Goal: Transaction & Acquisition: Register for event/course

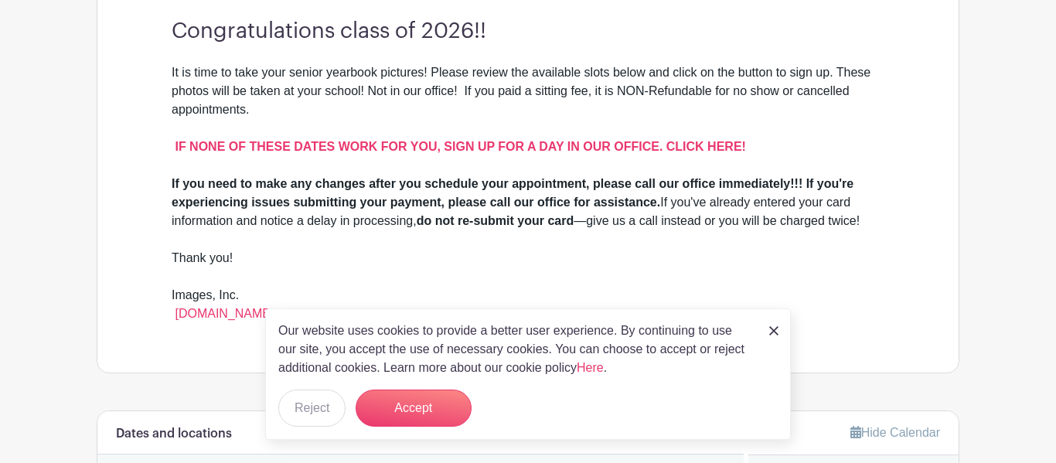
scroll to position [499, 0]
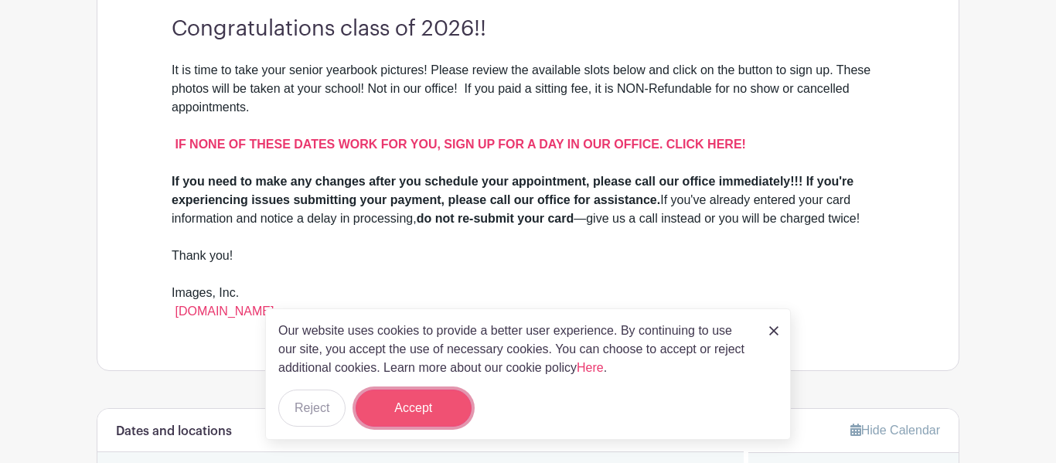
click at [443, 404] on button "Accept" at bounding box center [414, 408] width 116 height 37
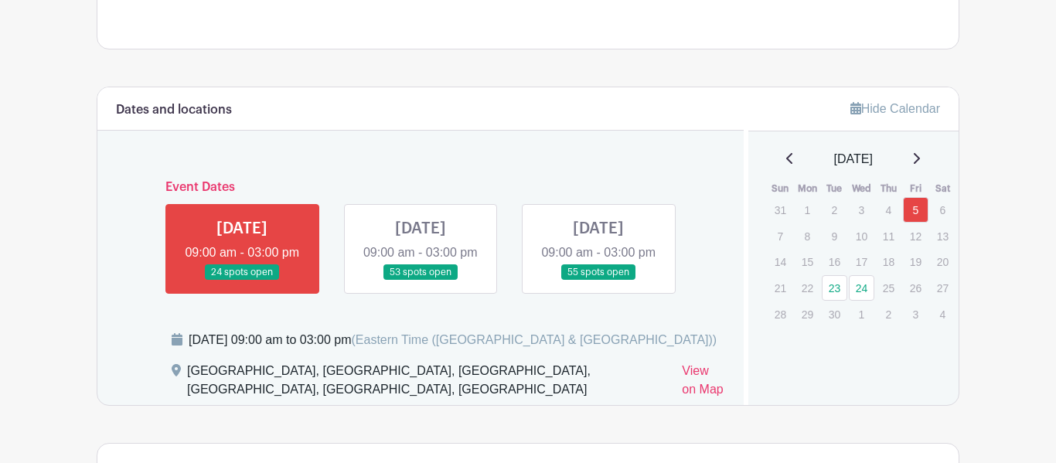
scroll to position [821, 0]
click at [242, 280] on link at bounding box center [242, 280] width 0 height 0
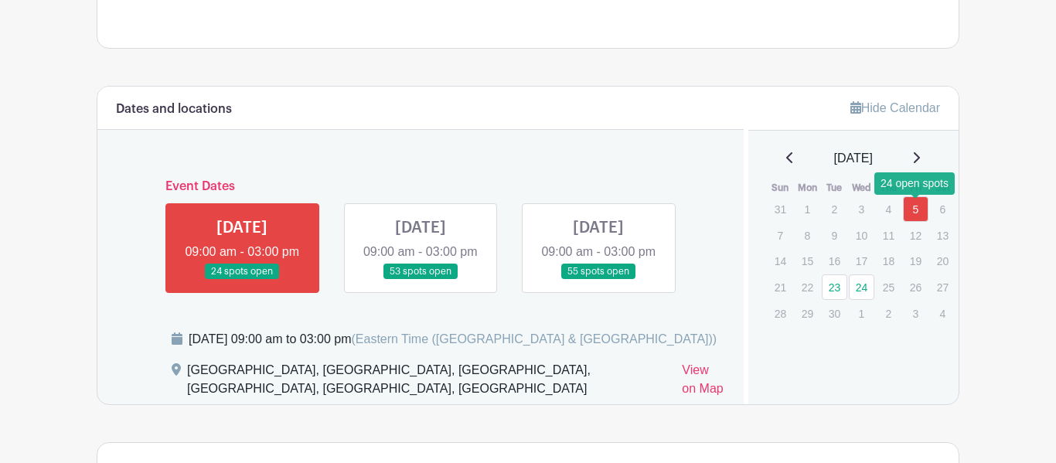
click at [913, 218] on link "5" at bounding box center [916, 209] width 26 height 26
click at [919, 214] on link "5" at bounding box center [916, 209] width 26 height 26
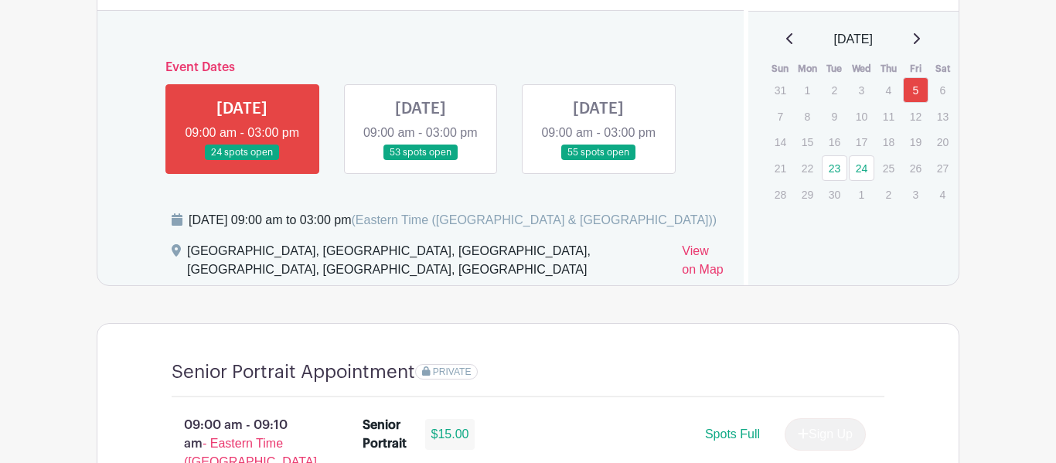
scroll to position [938, 0]
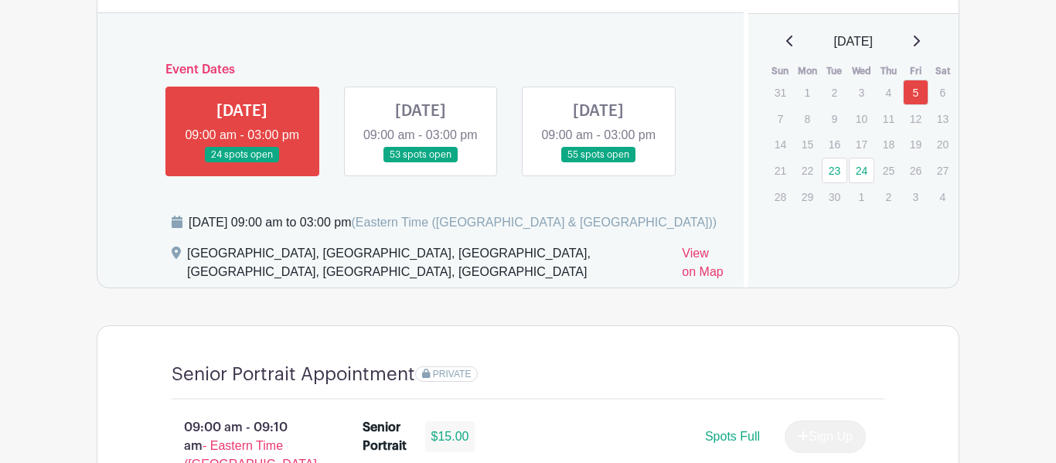
click at [242, 163] on link at bounding box center [242, 163] width 0 height 0
click at [683, 283] on link "View on Map" at bounding box center [703, 265] width 43 height 43
click at [914, 92] on link "5" at bounding box center [916, 93] width 26 height 26
click at [242, 163] on link at bounding box center [242, 163] width 0 height 0
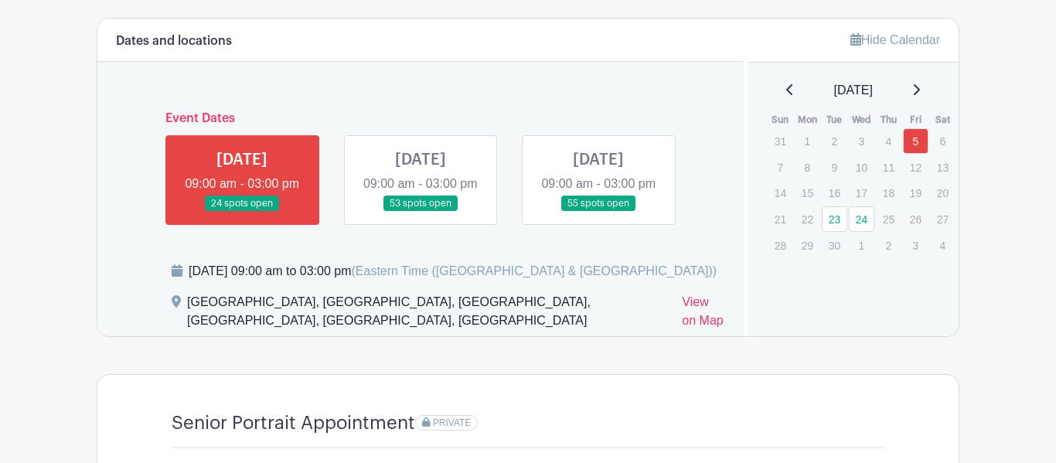
scroll to position [894, 0]
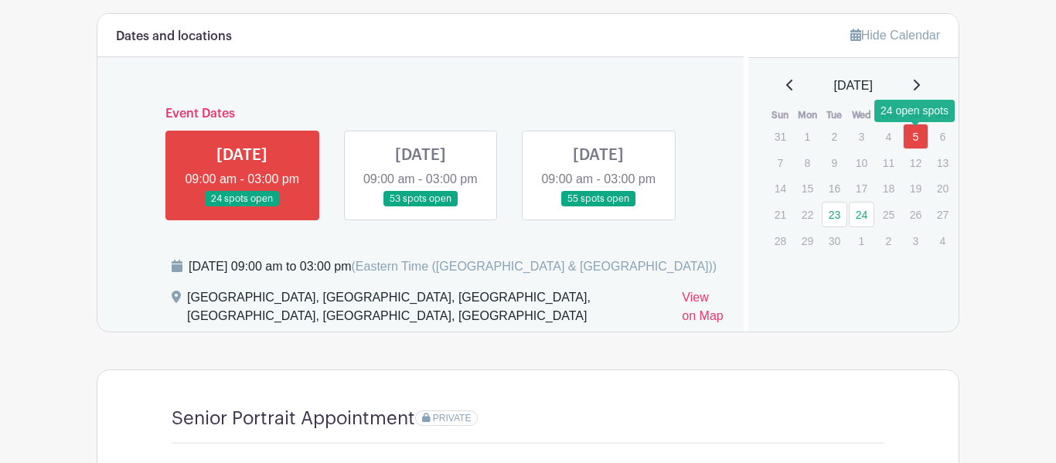
click at [916, 149] on link "5" at bounding box center [916, 137] width 26 height 26
click at [916, 145] on link "5" at bounding box center [916, 137] width 26 height 26
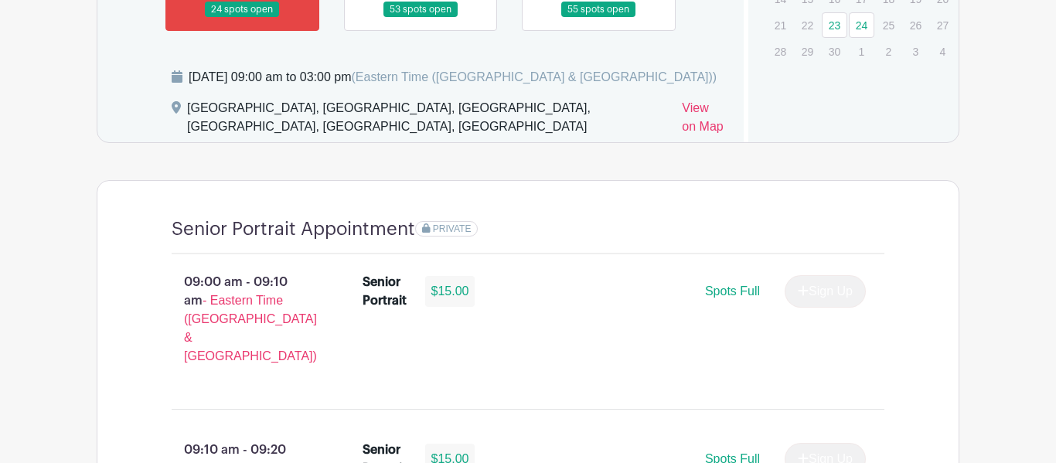
scroll to position [1084, 0]
click at [738, 297] on span "Spots Full" at bounding box center [732, 290] width 55 height 13
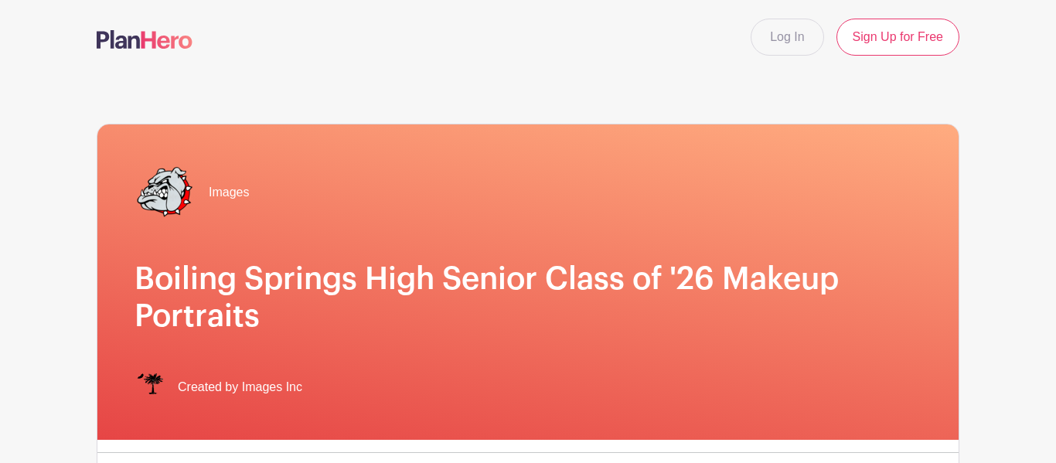
scroll to position [2, 0]
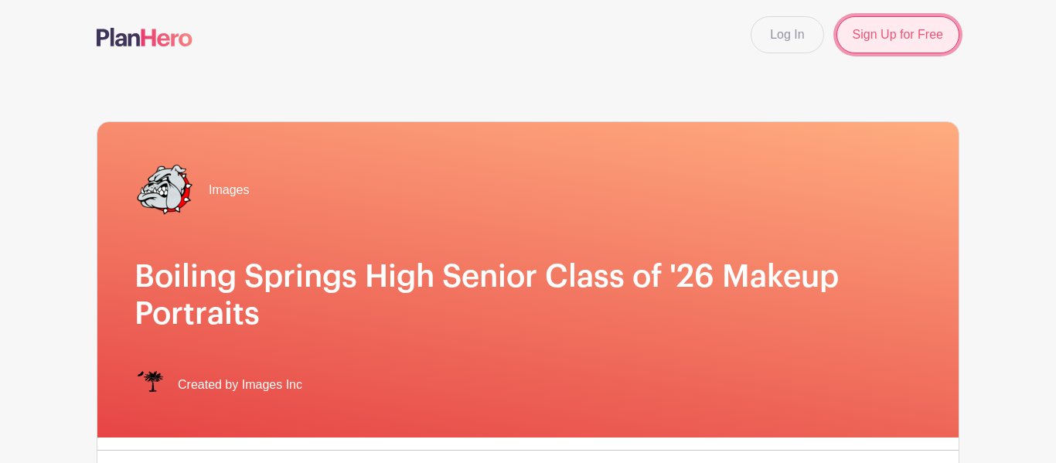
click at [886, 42] on link "Sign Up for Free" at bounding box center [898, 34] width 123 height 37
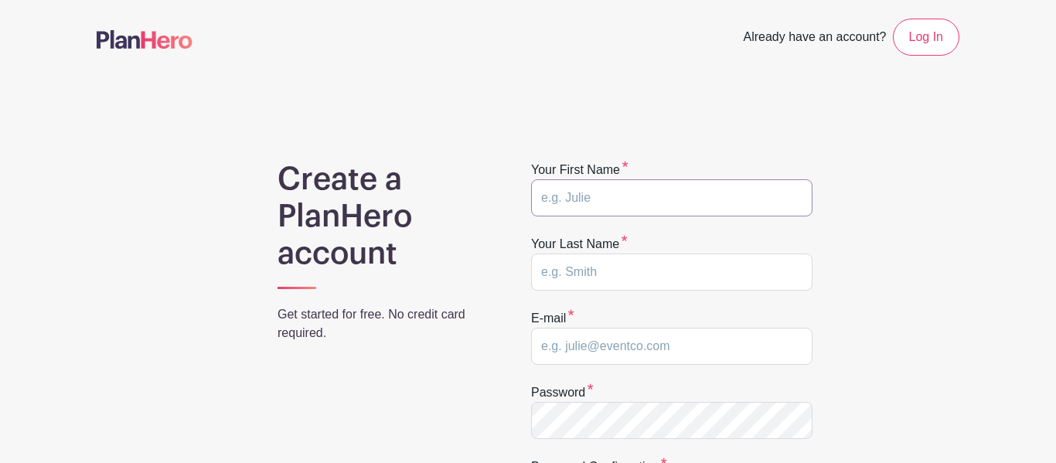
click at [673, 206] on input "text" at bounding box center [671, 197] width 281 height 37
type input "Vivien"
type input "Lee"
type input "VivienLee864@gmail.com"
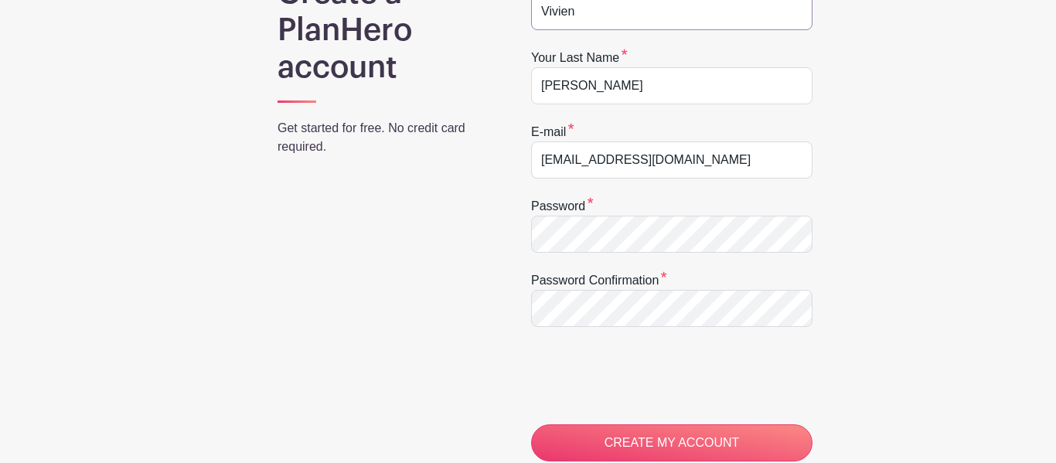
scroll to position [182, 0]
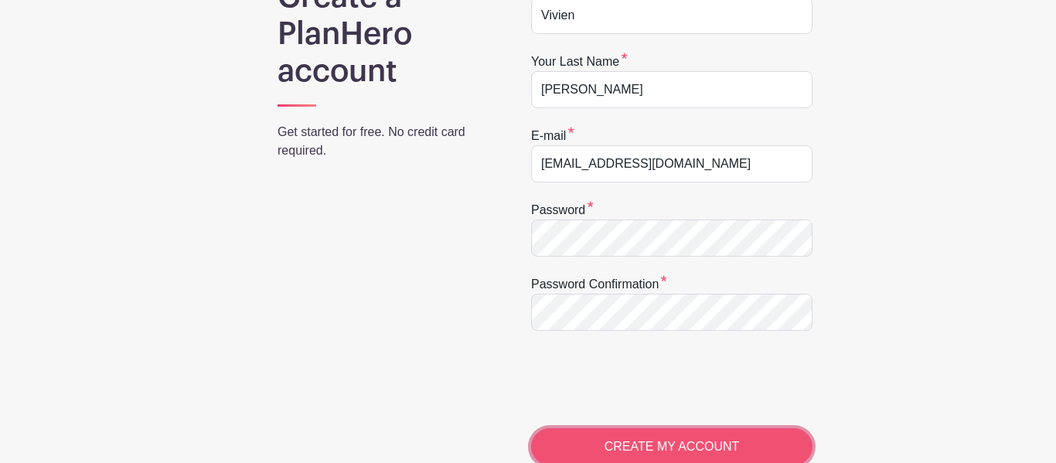
click at [659, 437] on input "CREATE MY ACCOUNT" at bounding box center [671, 446] width 281 height 37
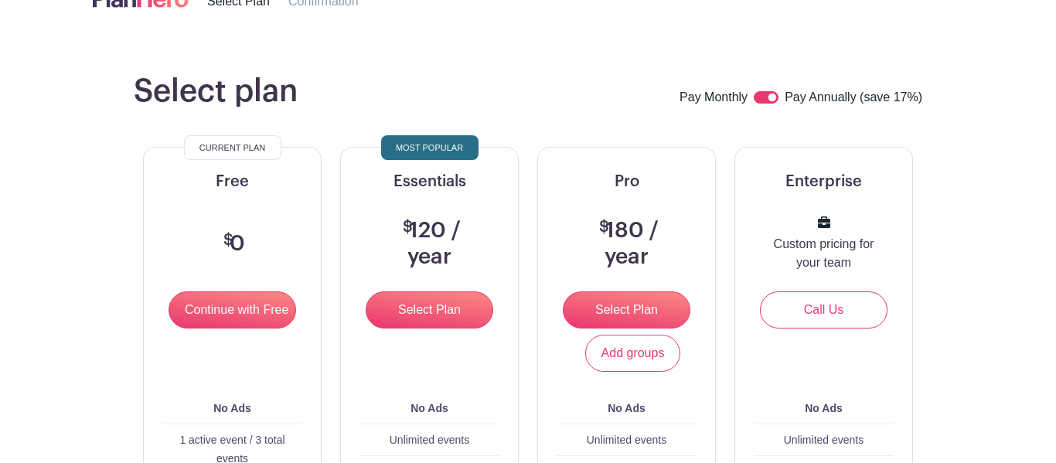
scroll to position [94, 0]
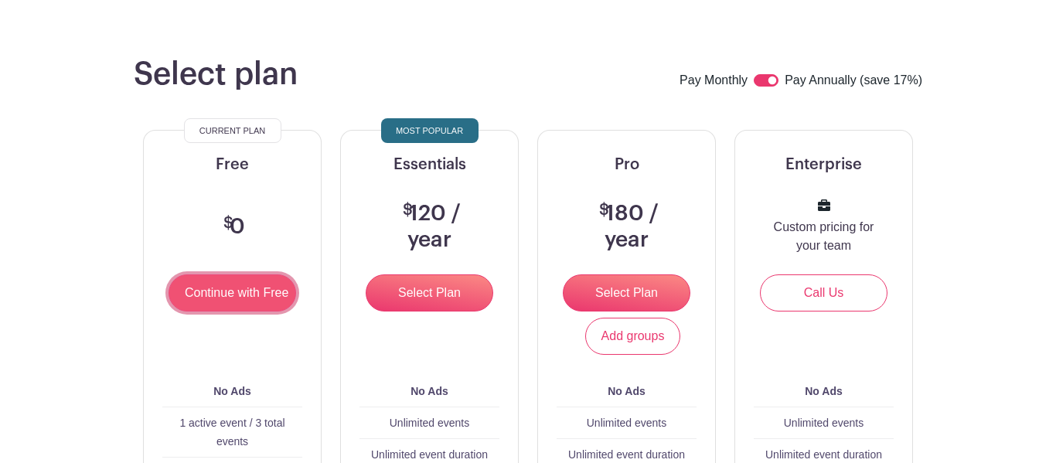
click at [267, 303] on input "Continue with Free" at bounding box center [233, 292] width 128 height 37
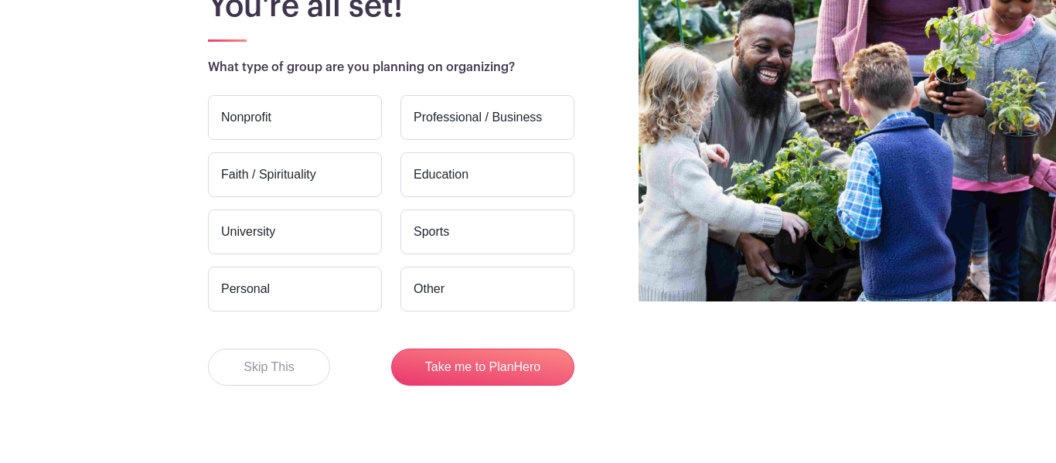
scroll to position [182, 0]
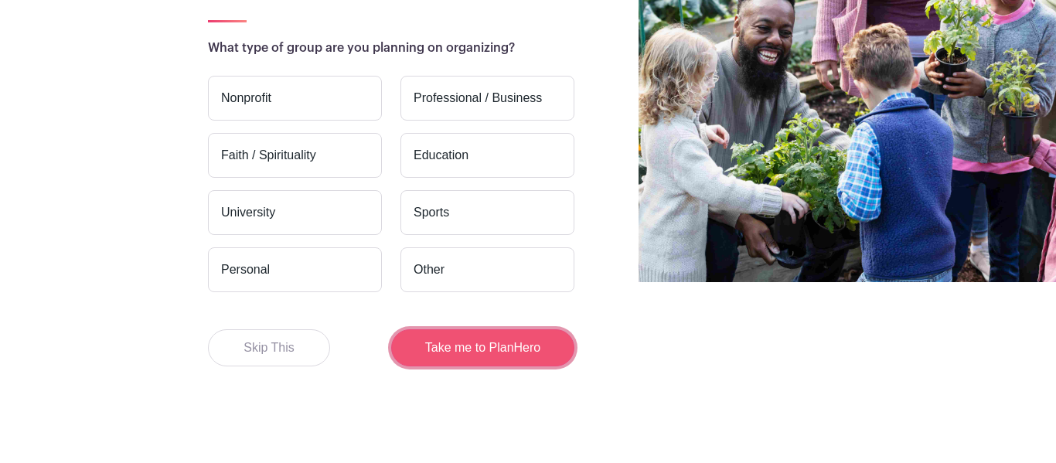
click at [510, 349] on button "Take me to PlanHero" at bounding box center [482, 347] width 183 height 37
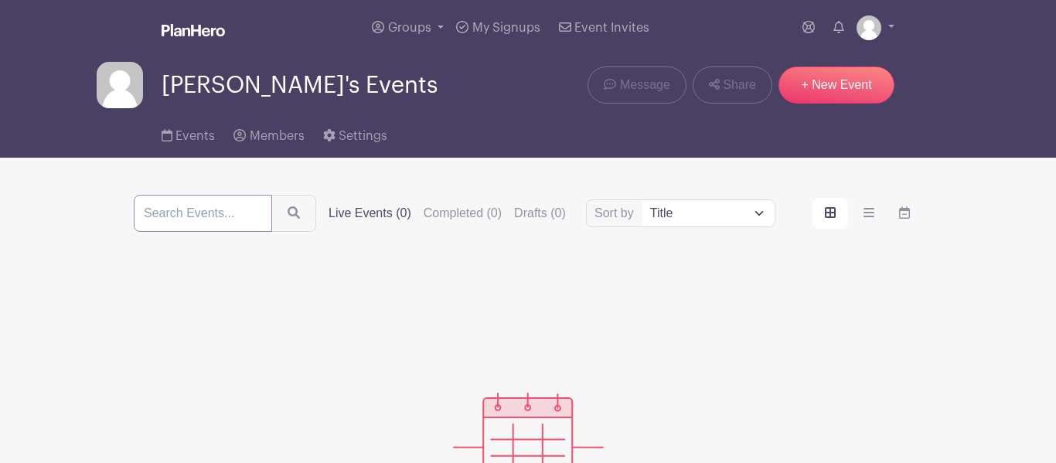
click at [209, 210] on input "search" at bounding box center [203, 213] width 138 height 37
type input "senior photo"
click at [319, 214] on button "submit" at bounding box center [295, 215] width 48 height 40
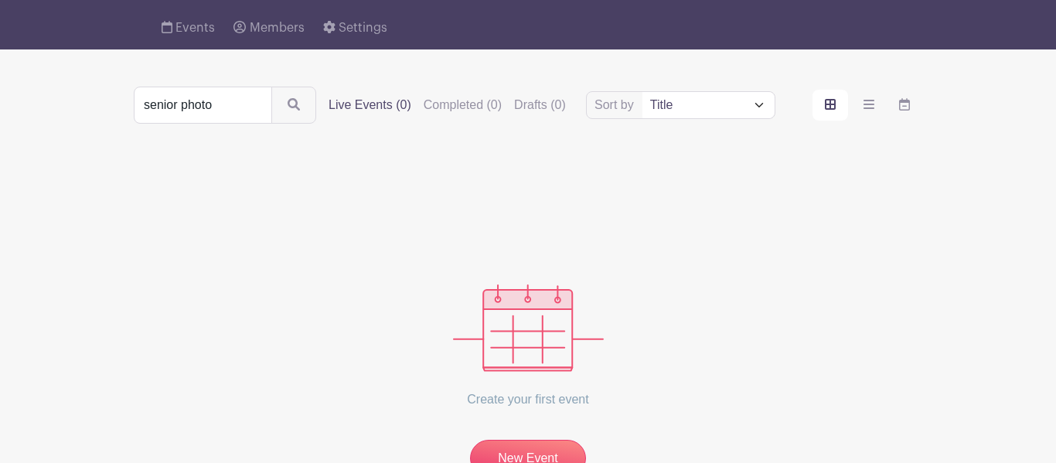
scroll to position [251, 0]
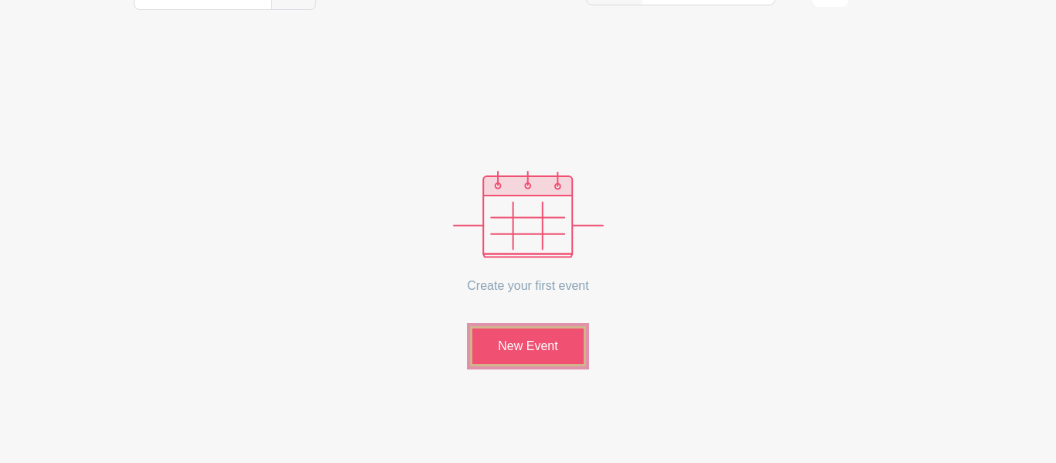
click at [499, 344] on link "New Event" at bounding box center [528, 346] width 116 height 40
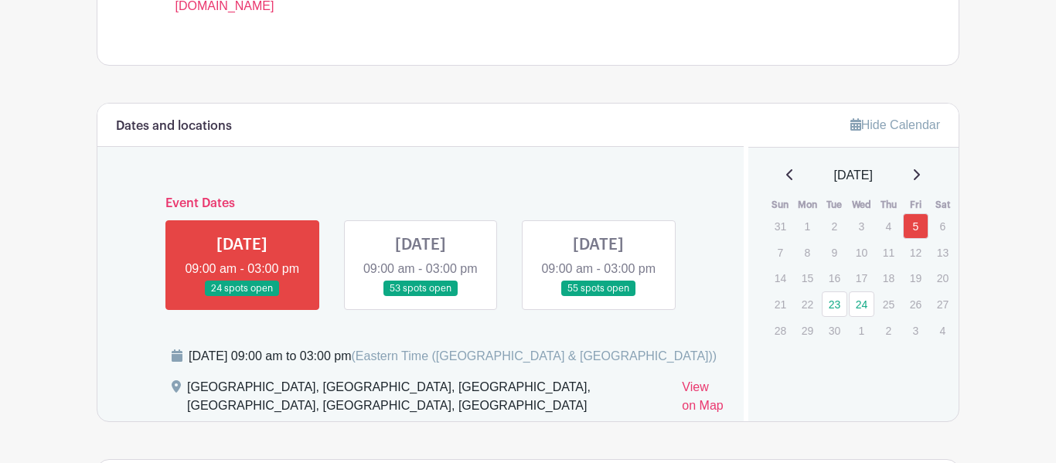
scroll to position [789, 0]
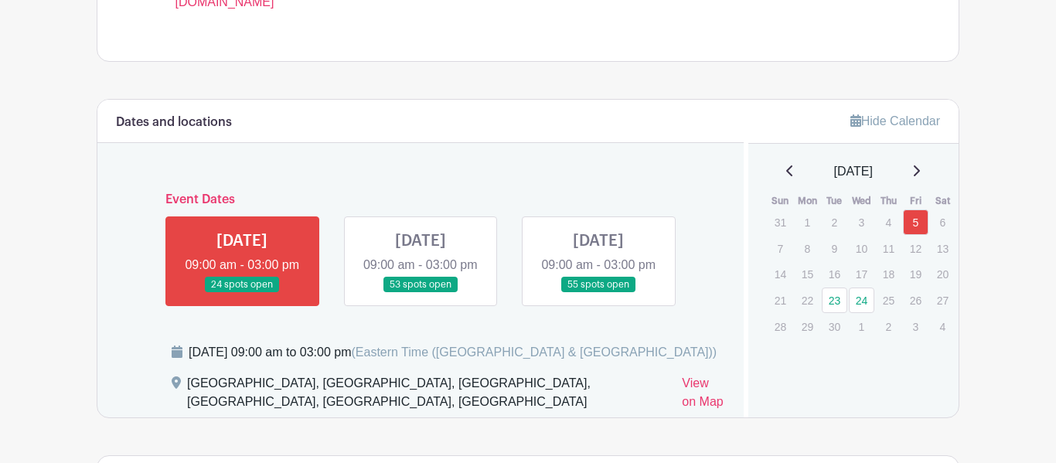
click at [242, 293] on link at bounding box center [242, 293] width 0 height 0
click at [916, 220] on link "5" at bounding box center [916, 223] width 26 height 26
click at [917, 223] on link "5" at bounding box center [916, 223] width 26 height 26
click at [916, 223] on link "5" at bounding box center [916, 223] width 26 height 26
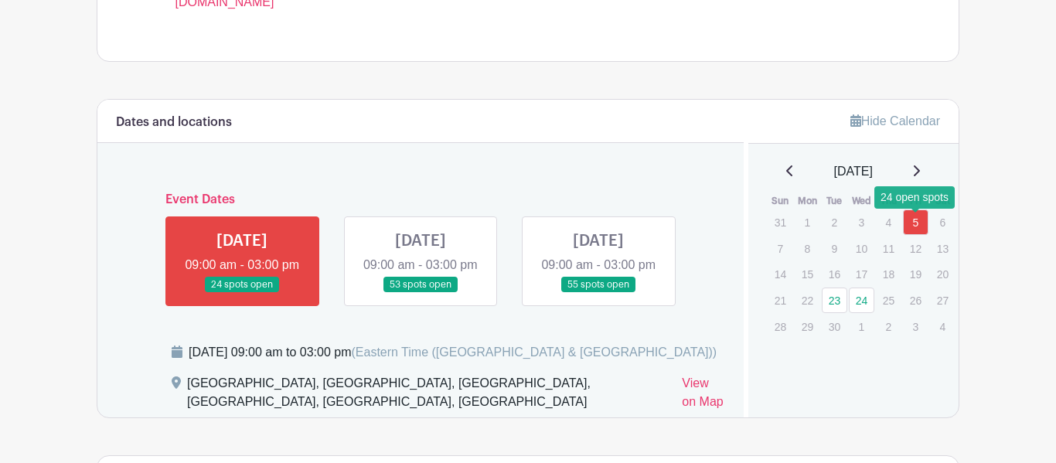
click at [916, 223] on link "5" at bounding box center [916, 223] width 26 height 26
click at [916, 237] on p "12" at bounding box center [916, 249] width 26 height 24
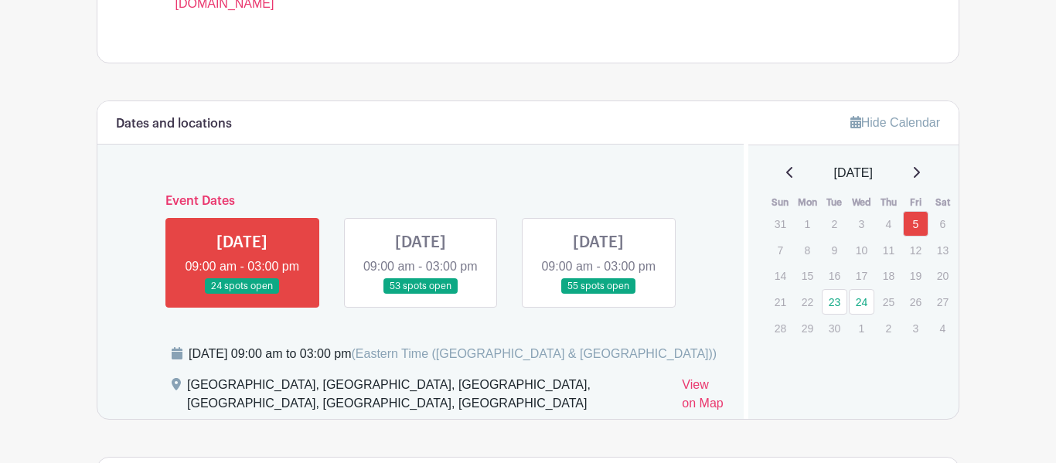
scroll to position [785, 0]
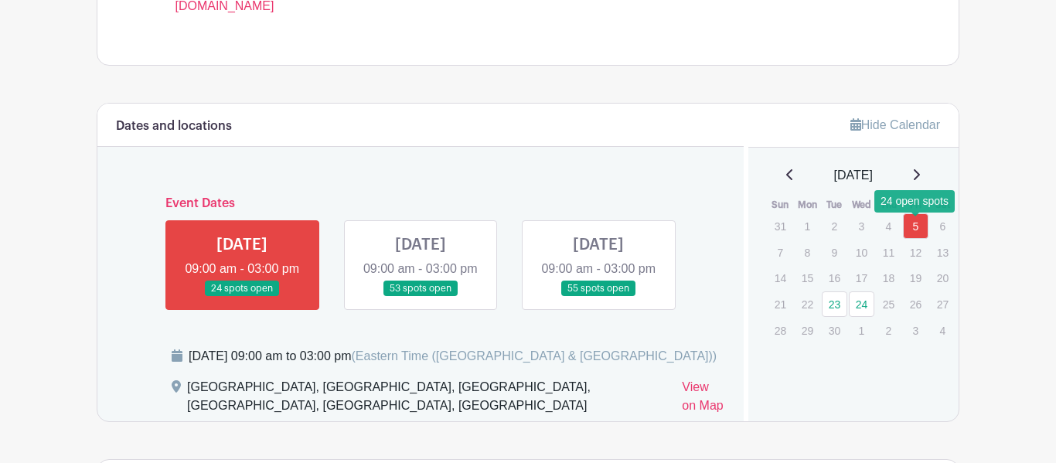
click at [908, 234] on link "5" at bounding box center [916, 226] width 26 height 26
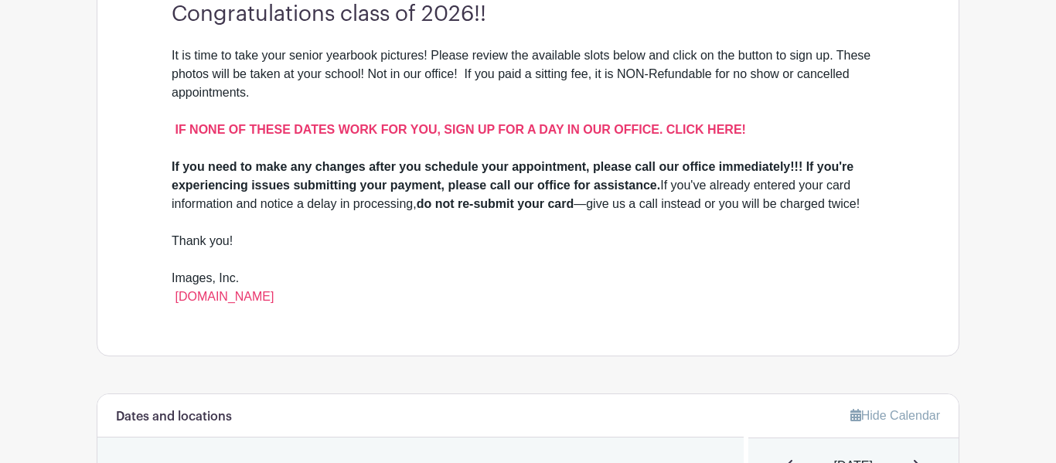
scroll to position [0, 0]
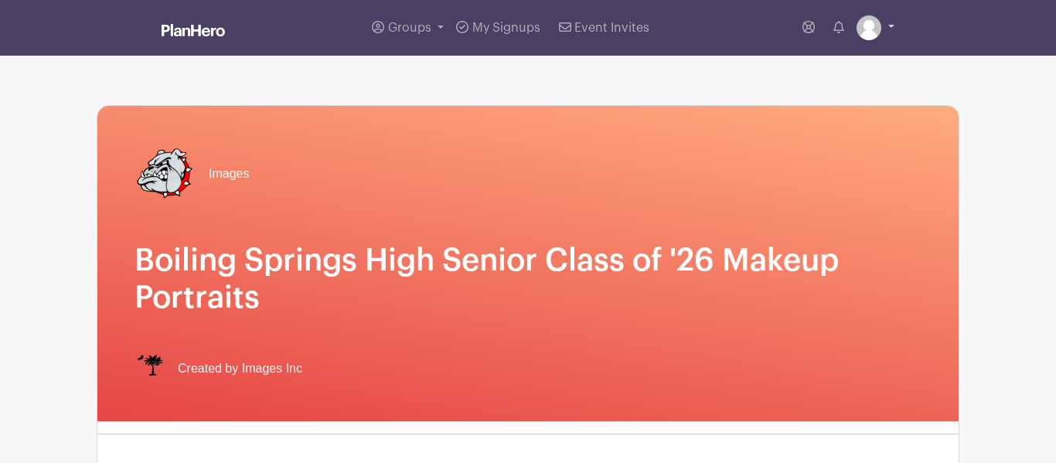
click at [887, 32] on link at bounding box center [876, 27] width 38 height 25
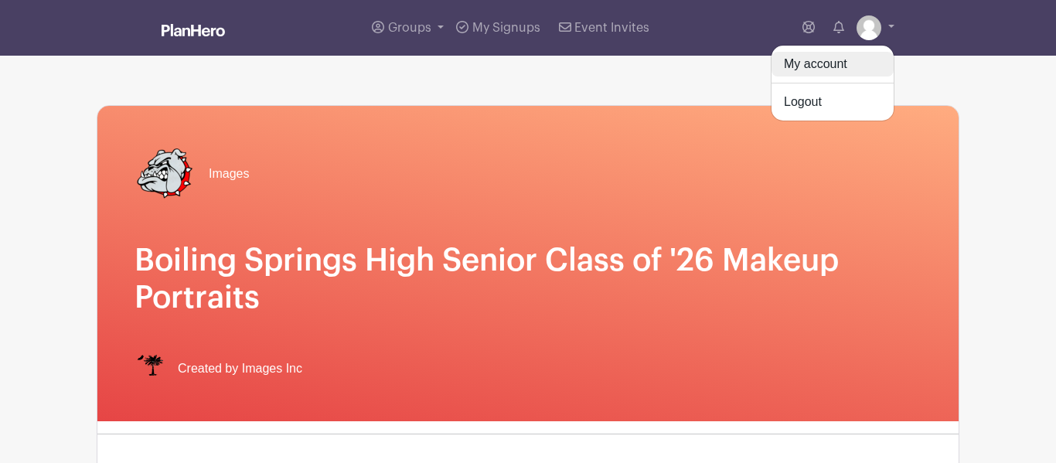
click at [852, 65] on link "My account" at bounding box center [833, 64] width 122 height 25
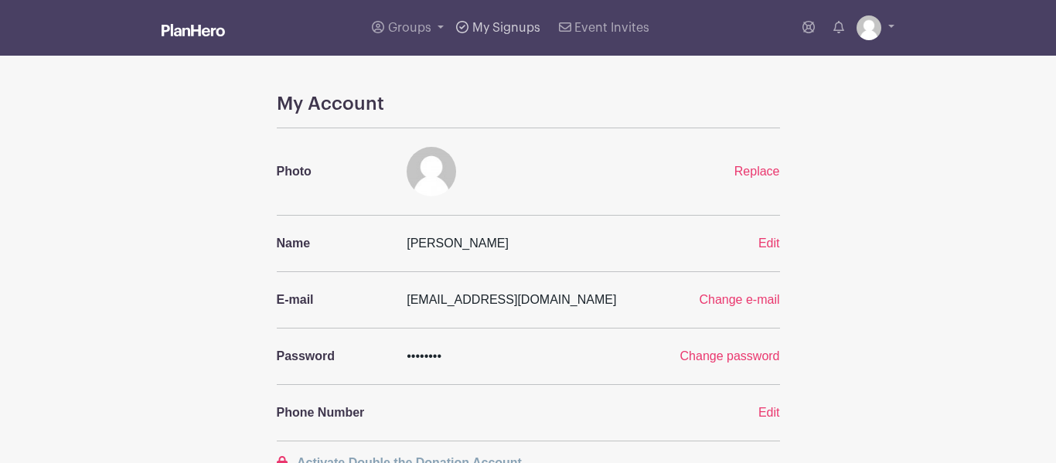
click at [509, 30] on span "My Signups" at bounding box center [506, 28] width 68 height 12
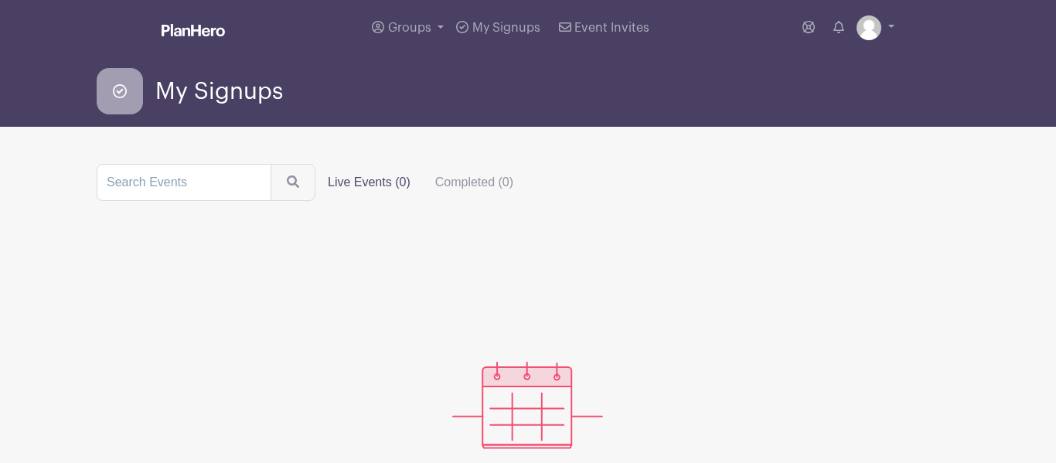
click at [423, 189] on label "Live Events (0)" at bounding box center [368, 182] width 107 height 31
click at [0, 0] on input "Live Events (0)" at bounding box center [0, 0] width 0 height 0
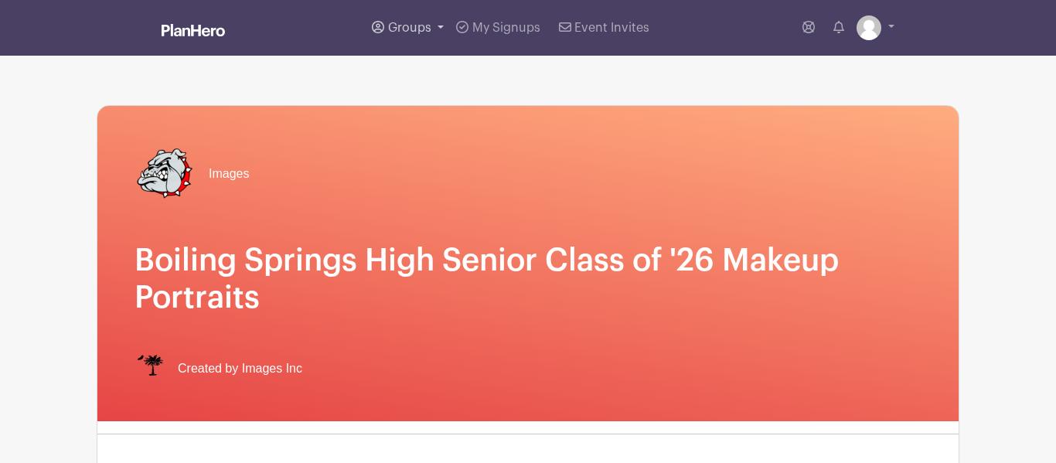
click at [432, 32] on link "Groups" at bounding box center [408, 28] width 84 height 56
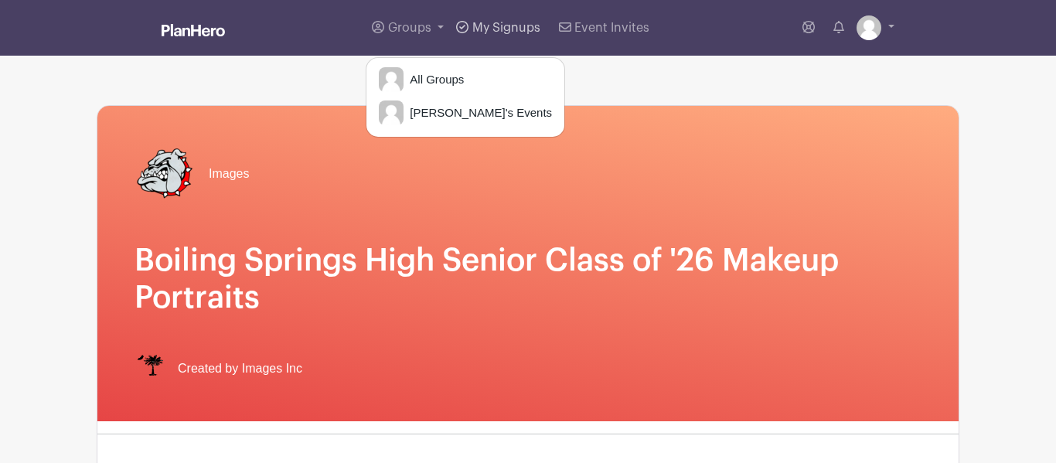
click at [507, 33] on span "My Signups" at bounding box center [506, 28] width 68 height 12
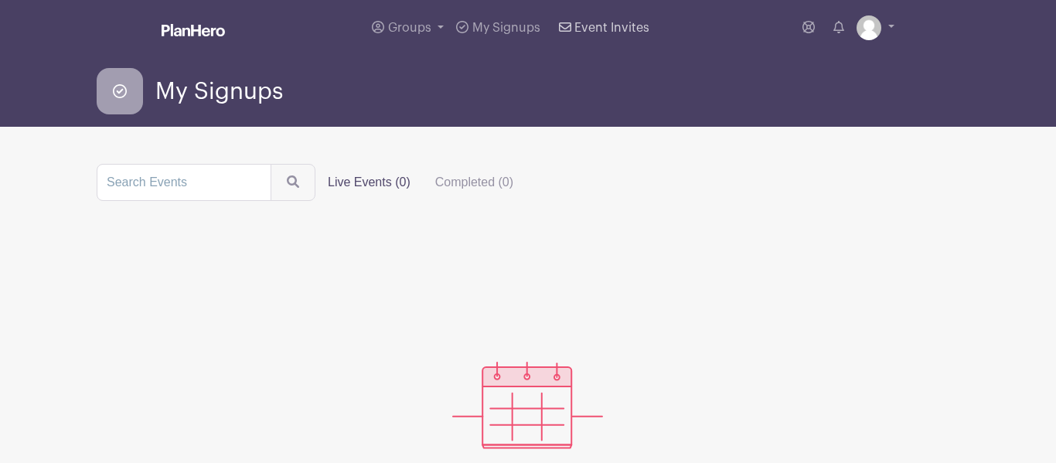
click at [591, 32] on span "Event Invites" at bounding box center [611, 28] width 75 height 12
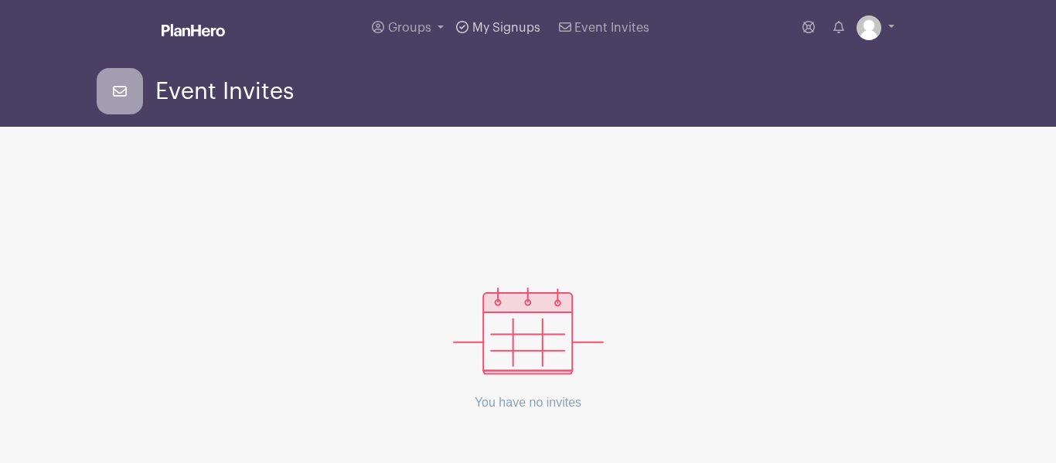
click at [512, 19] on link "My Signups" at bounding box center [498, 28] width 96 height 56
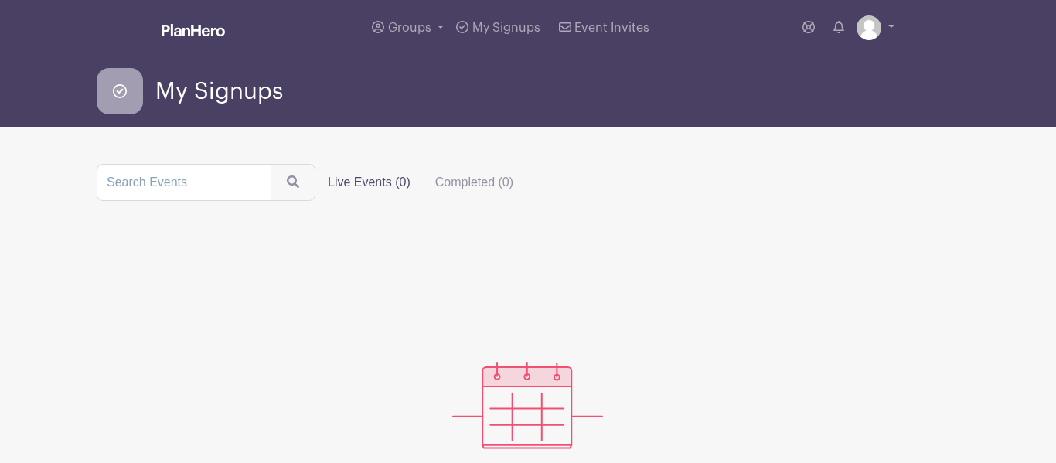
click at [401, 177] on label "Live Events (0)" at bounding box center [368, 182] width 107 height 31
click at [0, 0] on input "Live Events (0)" at bounding box center [0, 0] width 0 height 0
click at [413, 28] on span "Groups" at bounding box center [409, 28] width 43 height 12
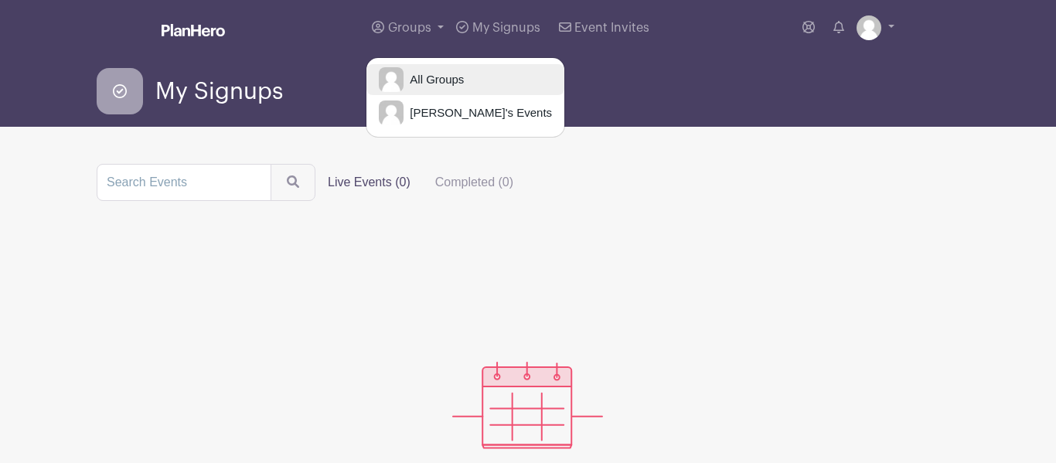
click at [489, 80] on link "All Groups" at bounding box center [465, 79] width 198 height 31
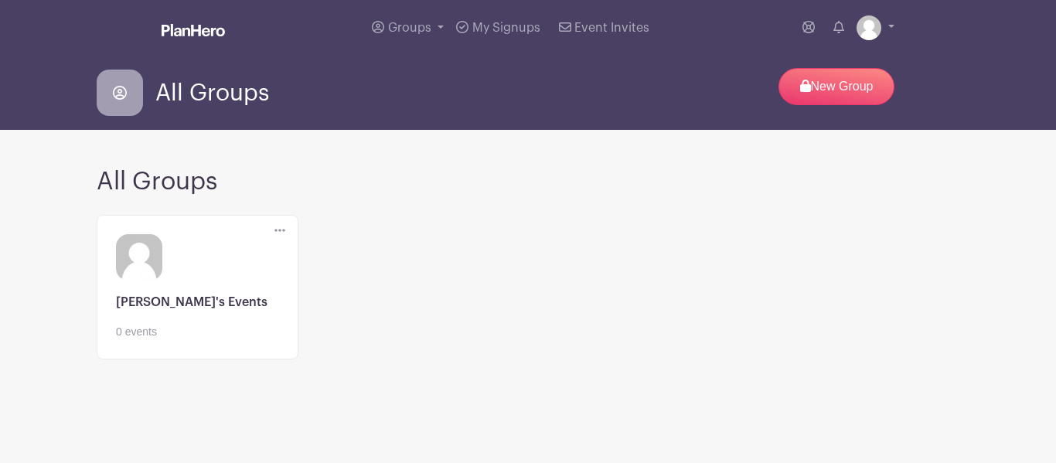
click at [281, 236] on icon at bounding box center [279, 230] width 11 height 12
click at [871, 26] on img at bounding box center [869, 27] width 25 height 25
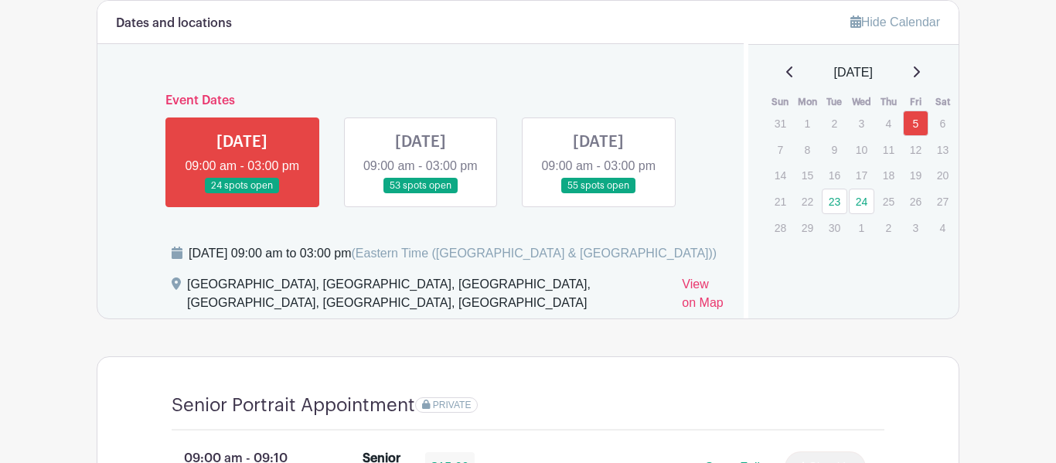
scroll to position [899, 0]
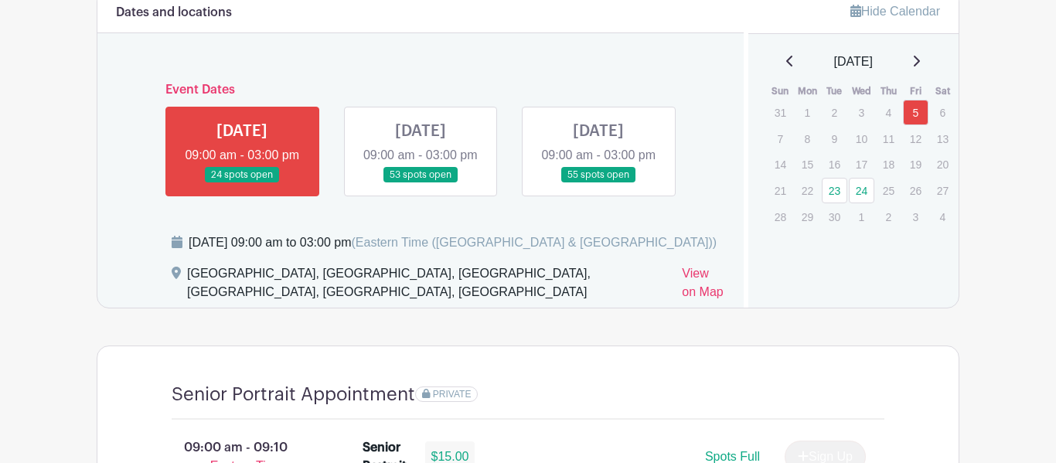
click at [242, 183] on link at bounding box center [242, 183] width 0 height 0
click at [682, 301] on link "View on Map" at bounding box center [703, 285] width 43 height 43
click at [920, 117] on link "5" at bounding box center [916, 113] width 26 height 26
